Goal: Navigation & Orientation: Understand site structure

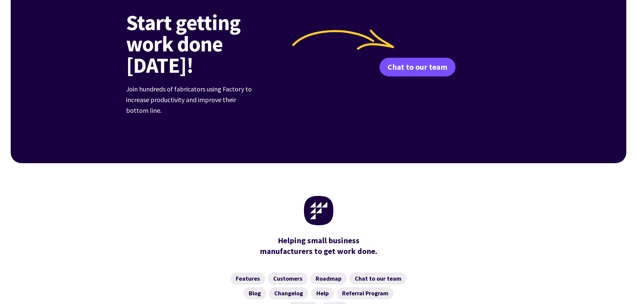
scroll to position [2611, 0]
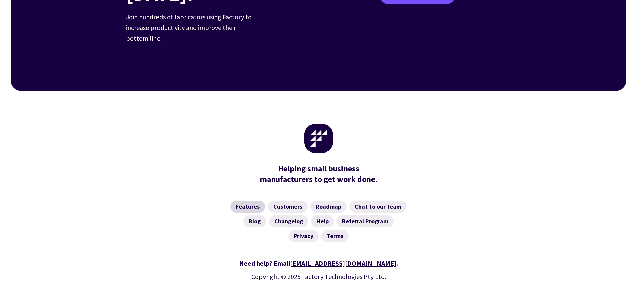
click at [247, 201] on link "Features" at bounding box center [247, 207] width 35 height 12
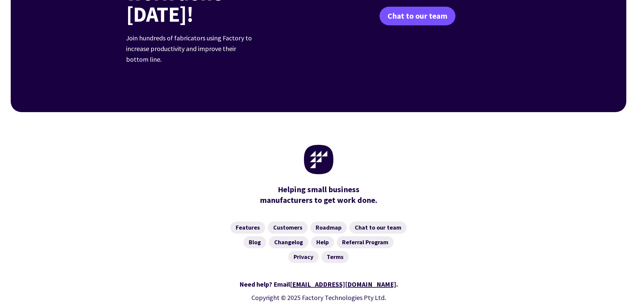
scroll to position [1041, 0]
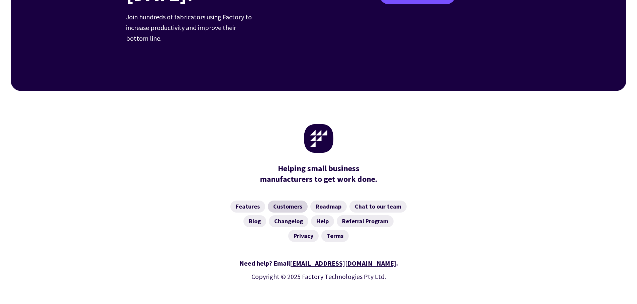
click at [279, 201] on link "Customers" at bounding box center [288, 207] width 40 height 12
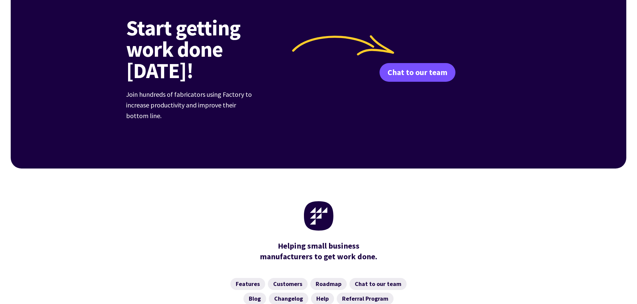
scroll to position [965, 0]
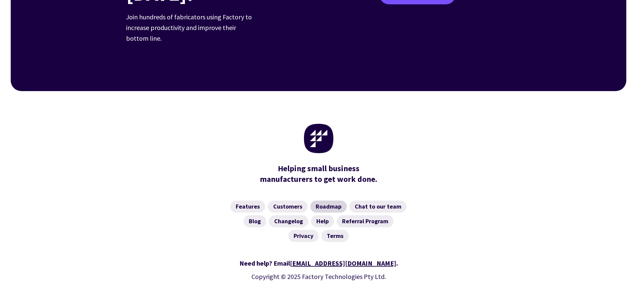
click at [333, 201] on link "Roadmap" at bounding box center [328, 207] width 36 height 12
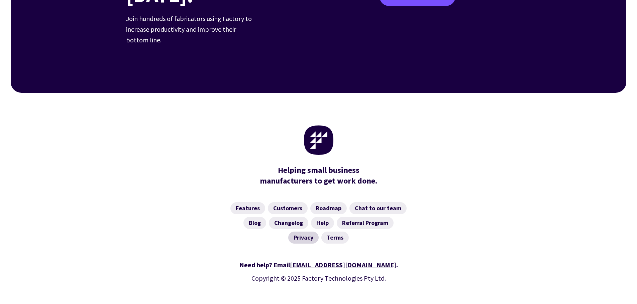
click at [306, 232] on link "Privacy" at bounding box center [303, 238] width 30 height 12
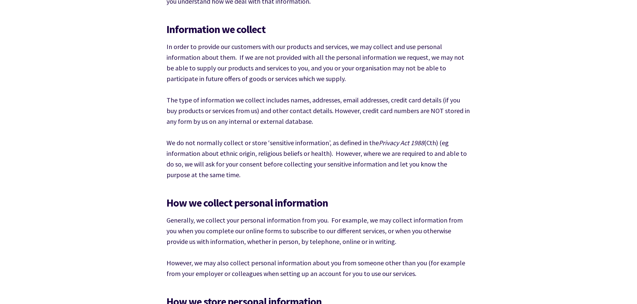
scroll to position [334, 0]
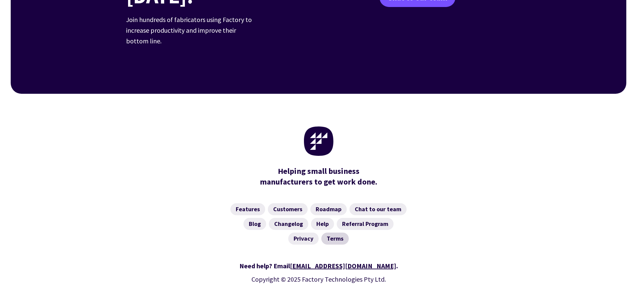
click at [328, 233] on link "Terms" at bounding box center [334, 239] width 27 height 12
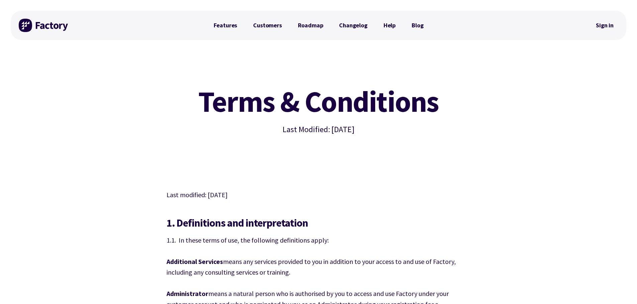
click at [51, 23] on img at bounding box center [44, 25] width 50 height 13
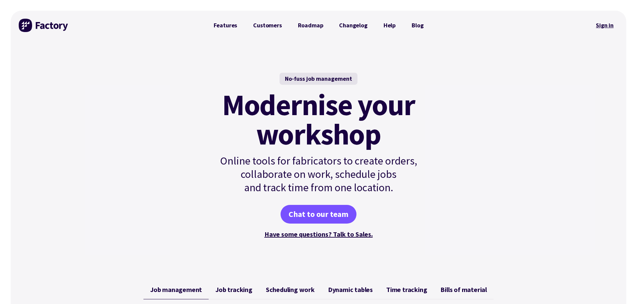
click at [613, 25] on link "Sign in" at bounding box center [604, 25] width 27 height 15
click at [229, 24] on link "Features" at bounding box center [226, 25] width 40 height 13
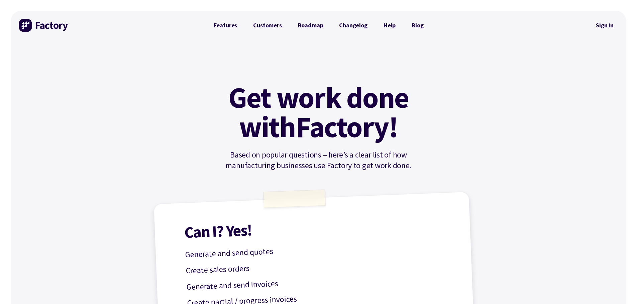
click at [268, 25] on link "Customers" at bounding box center [267, 25] width 44 height 13
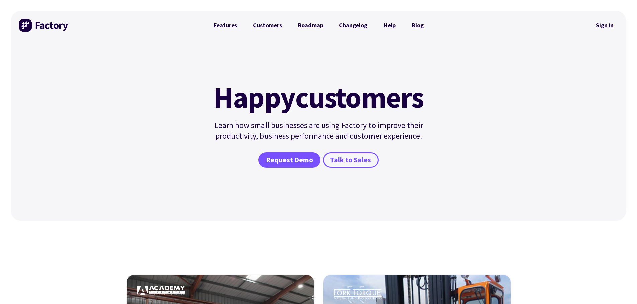
click at [310, 24] on link "Roadmap" at bounding box center [310, 25] width 41 height 13
click at [351, 25] on link "Changelog" at bounding box center [353, 25] width 44 height 13
click at [385, 25] on link "Help" at bounding box center [389, 25] width 28 height 13
click at [222, 25] on link "Features" at bounding box center [226, 25] width 40 height 13
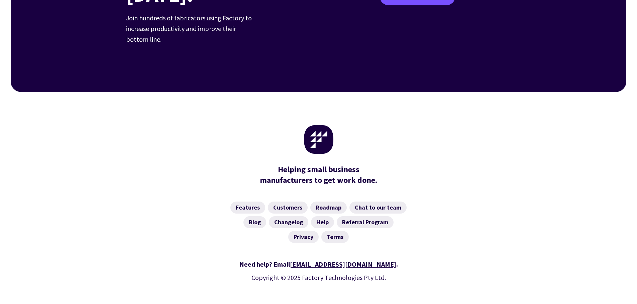
scroll to position [2611, 0]
